Goal: Transaction & Acquisition: Subscribe to service/newsletter

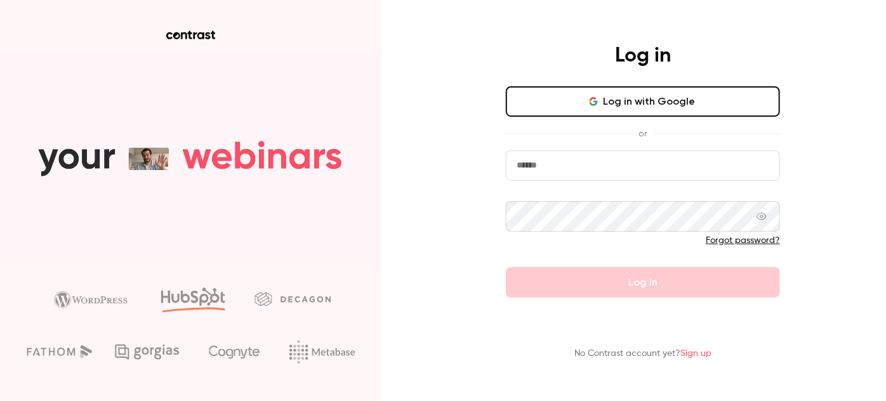
click at [632, 168] on input "email" at bounding box center [643, 165] width 274 height 30
type input "**********"
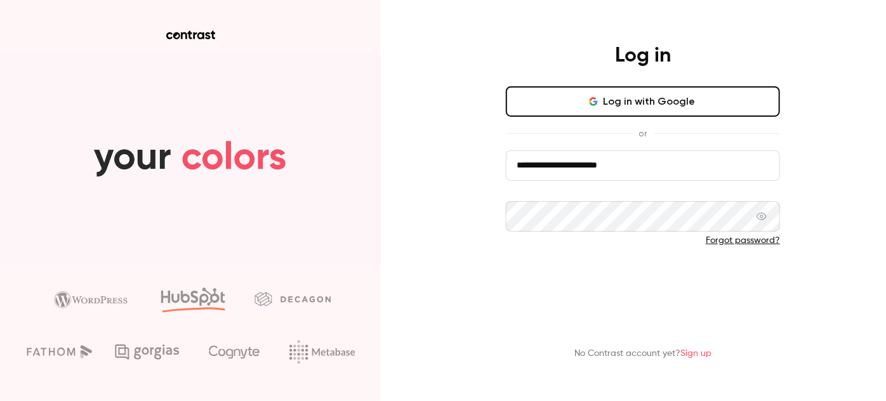
click at [719, 285] on button "Log in" at bounding box center [643, 282] width 274 height 30
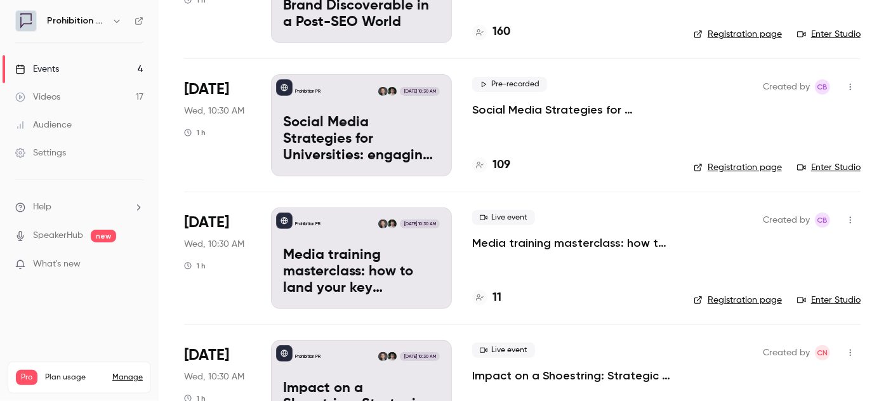
scroll to position [173, 0]
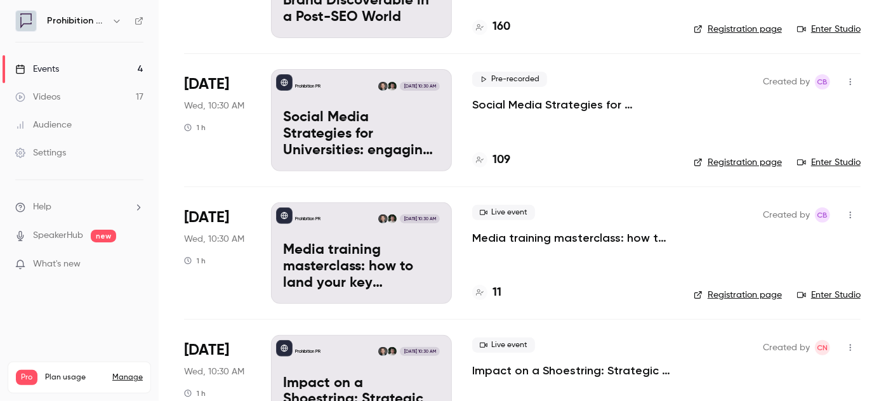
click at [130, 372] on link "Manage" at bounding box center [127, 377] width 30 height 10
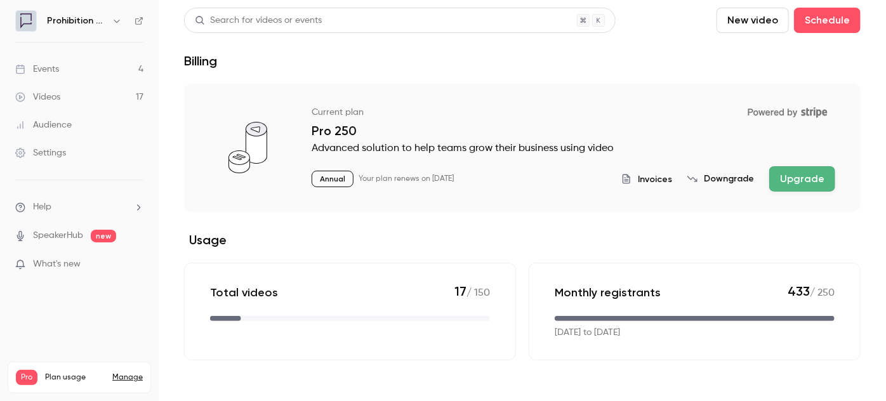
click at [820, 180] on button "Upgrade" at bounding box center [802, 178] width 66 height 25
